Goal: Task Accomplishment & Management: Use online tool/utility

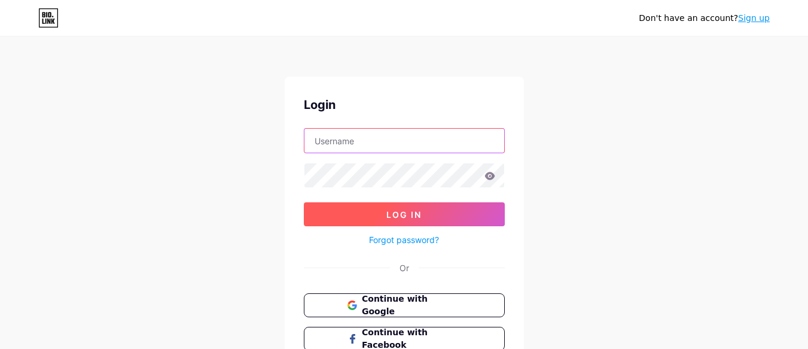
type input "[EMAIL_ADDRESS][DOMAIN_NAME]"
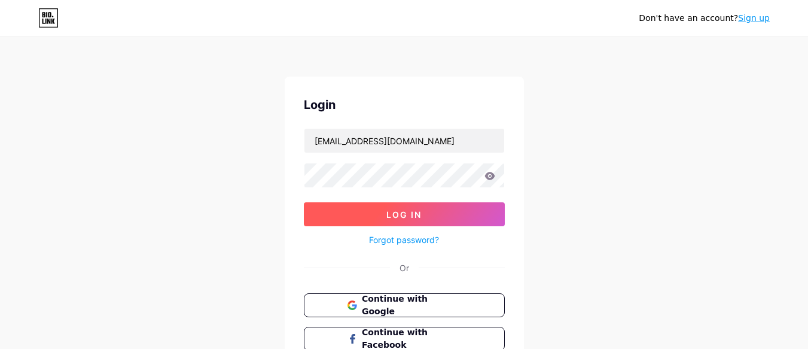
click at [385, 214] on button "Log In" at bounding box center [404, 214] width 201 height 24
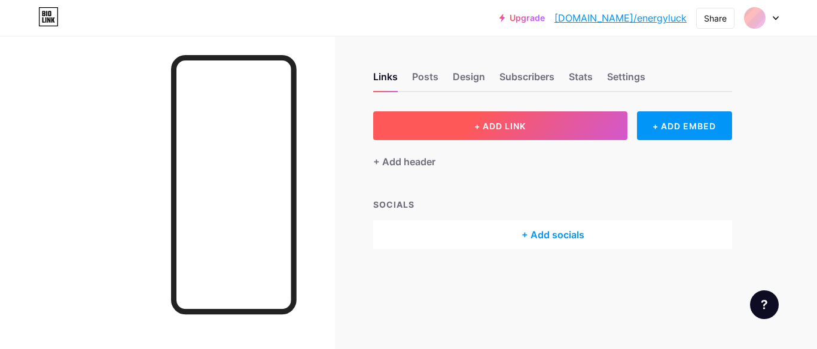
click at [568, 122] on button "+ ADD LINK" at bounding box center [500, 125] width 254 height 29
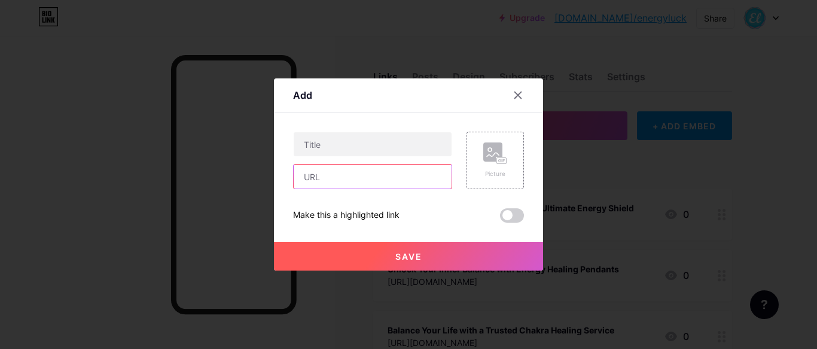
click at [386, 169] on input "text" at bounding box center [373, 177] width 158 height 24
paste input "[URL][DOMAIN_NAME]"
type input "[URL][DOMAIN_NAME]"
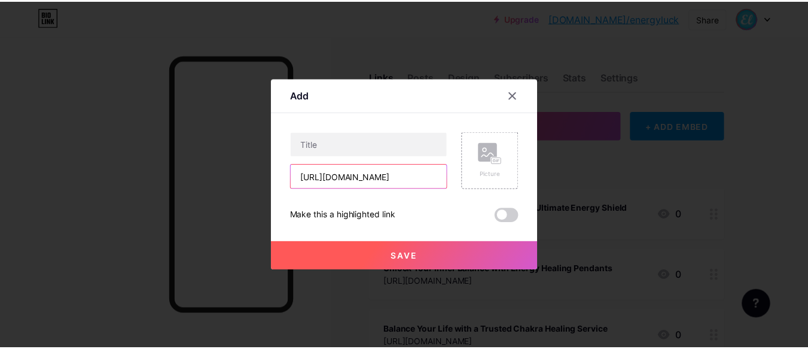
scroll to position [0, 0]
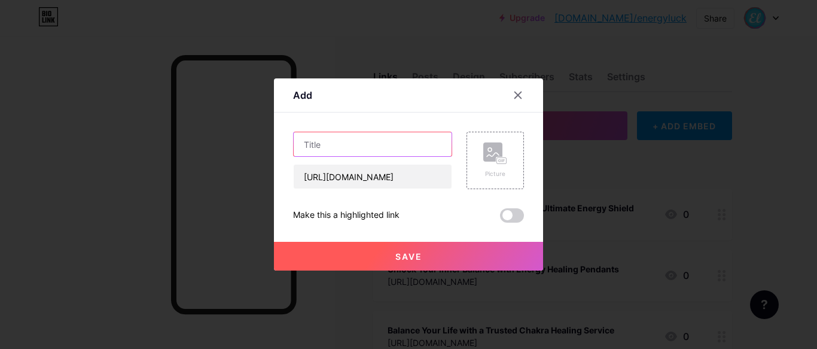
click at [363, 153] on input "text" at bounding box center [373, 144] width 158 height 24
paste input "[DEMOGRAPHIC_DATA] protection bracelet"
type input "[DEMOGRAPHIC_DATA] protection bracelet"
click at [421, 258] on span "Save" at bounding box center [408, 256] width 27 height 10
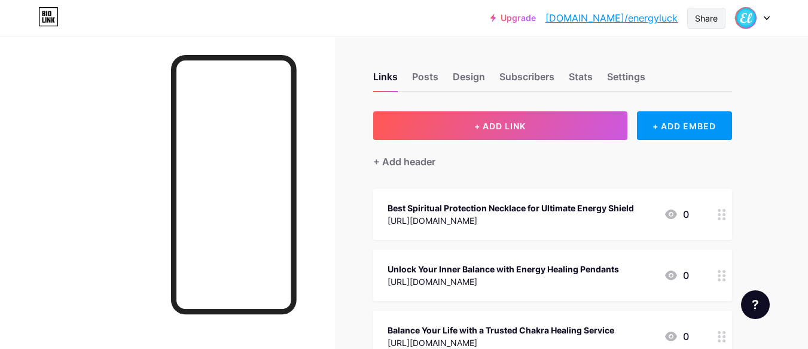
click at [709, 20] on div "Share" at bounding box center [706, 18] width 23 height 13
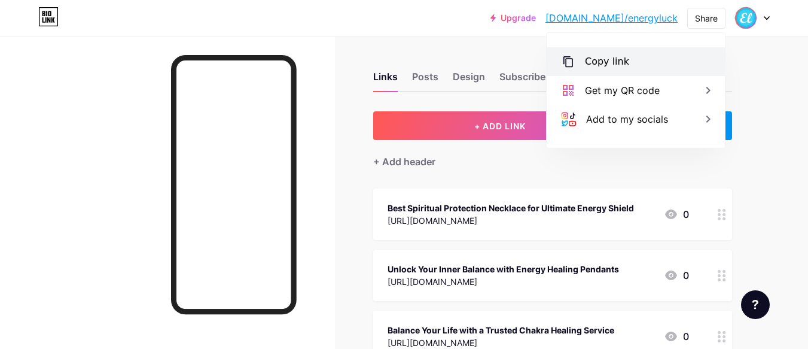
click at [653, 64] on div "Copy link" at bounding box center [636, 61] width 178 height 29
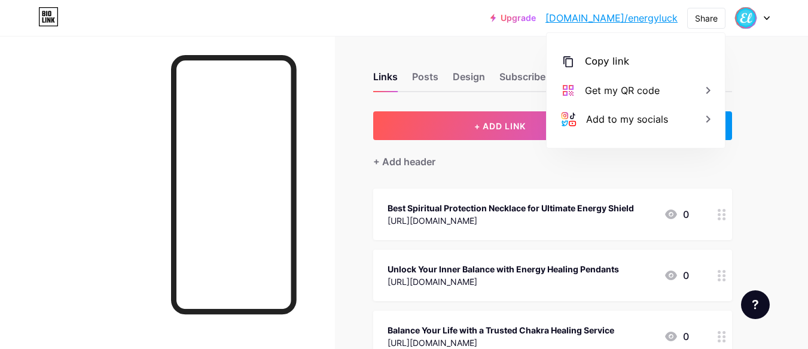
click at [0, 63] on div at bounding box center [167, 210] width 335 height 349
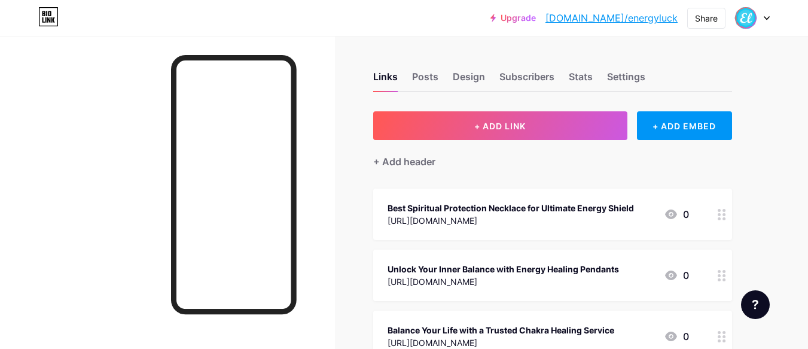
click at [41, 227] on div at bounding box center [167, 210] width 335 height 349
